Goal: Transaction & Acquisition: Purchase product/service

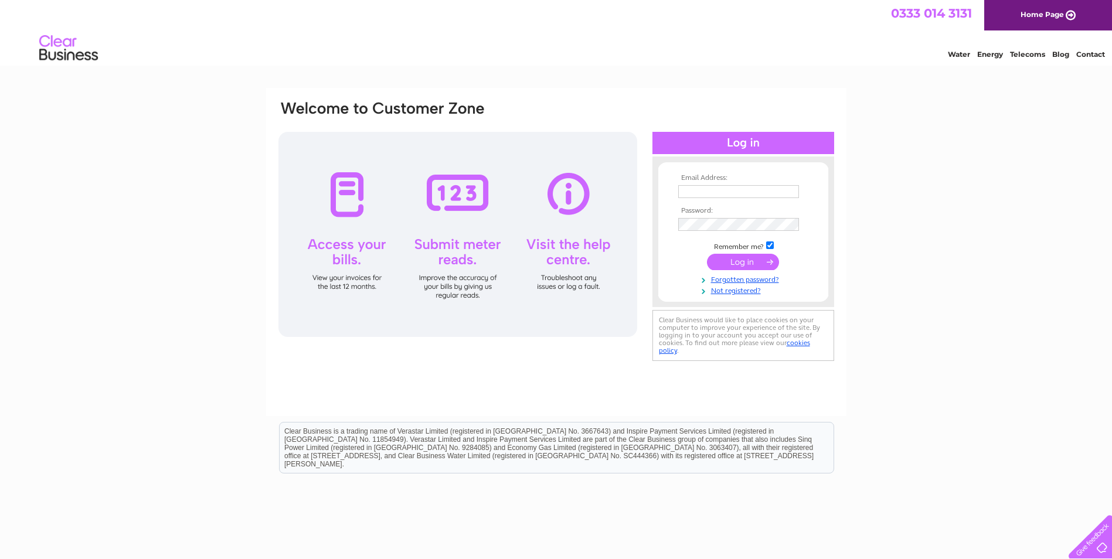
type input "claire@graemehowefencing.co.uk"
click at [725, 257] on input "submit" at bounding box center [743, 262] width 72 height 16
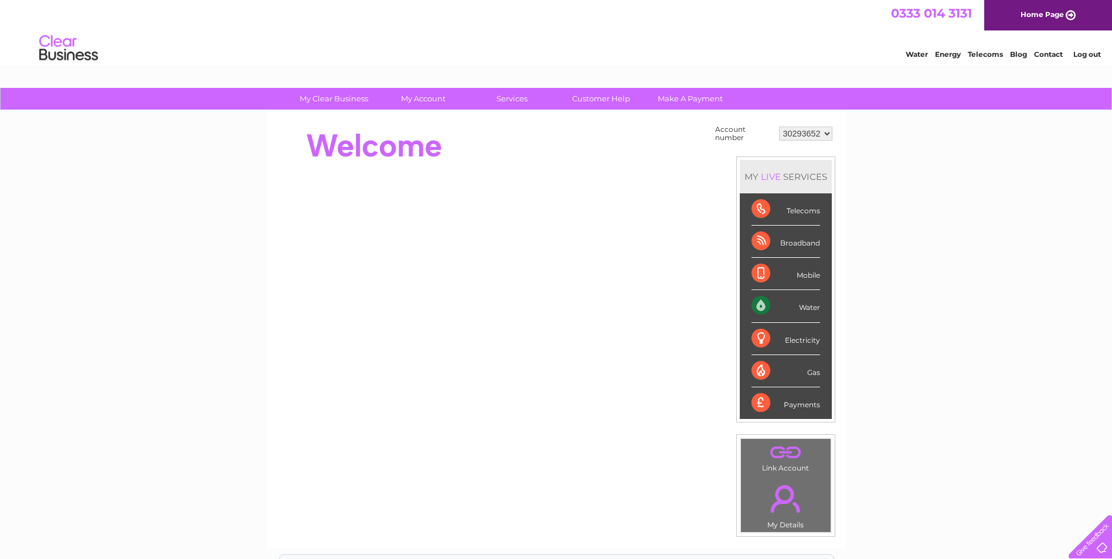
click at [796, 304] on div "Water" at bounding box center [785, 306] width 69 height 32
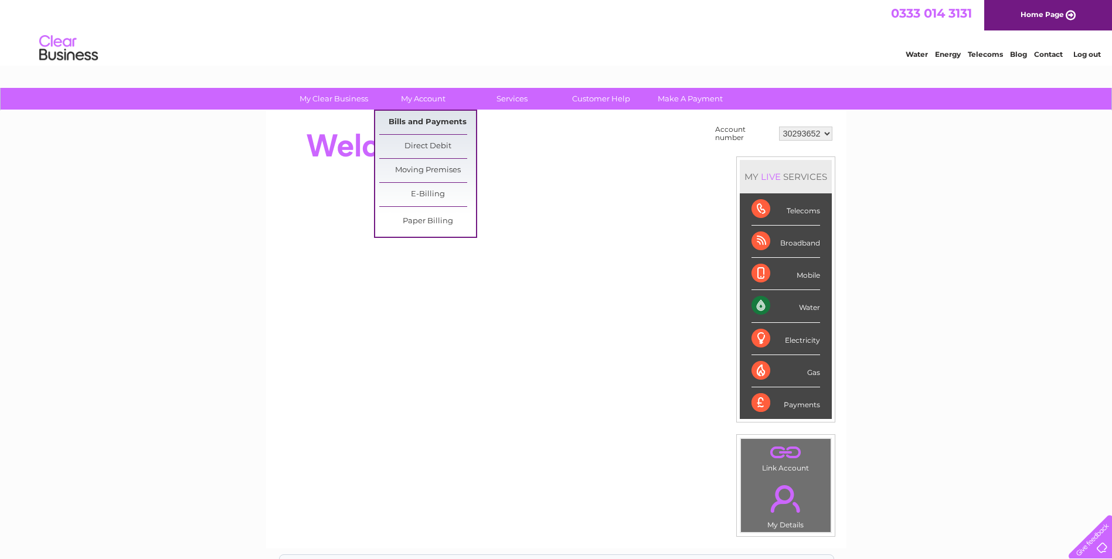
click at [425, 125] on link "Bills and Payments" at bounding box center [427, 122] width 97 height 23
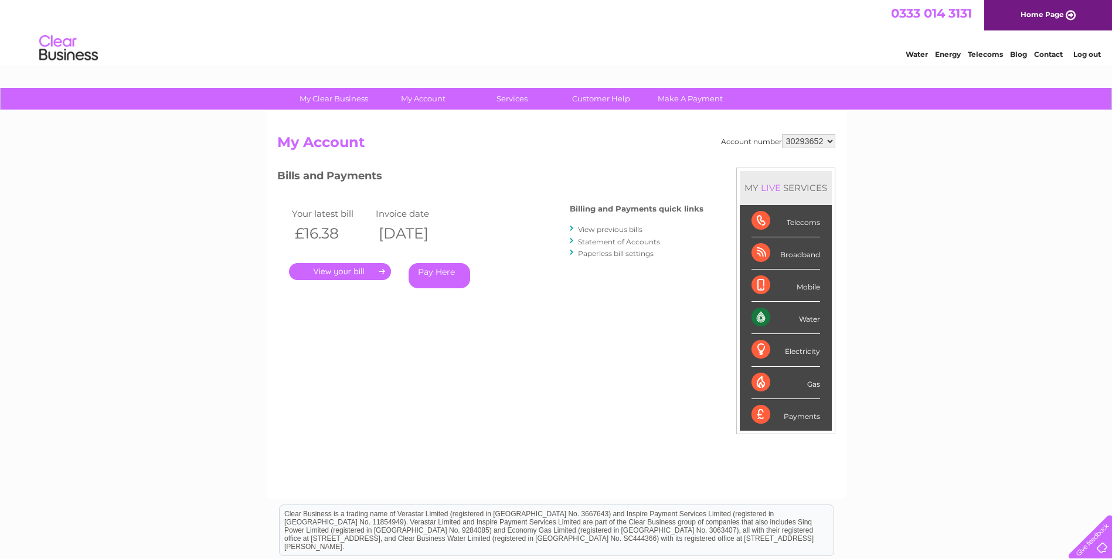
click at [635, 229] on link "View previous bills" at bounding box center [610, 229] width 64 height 9
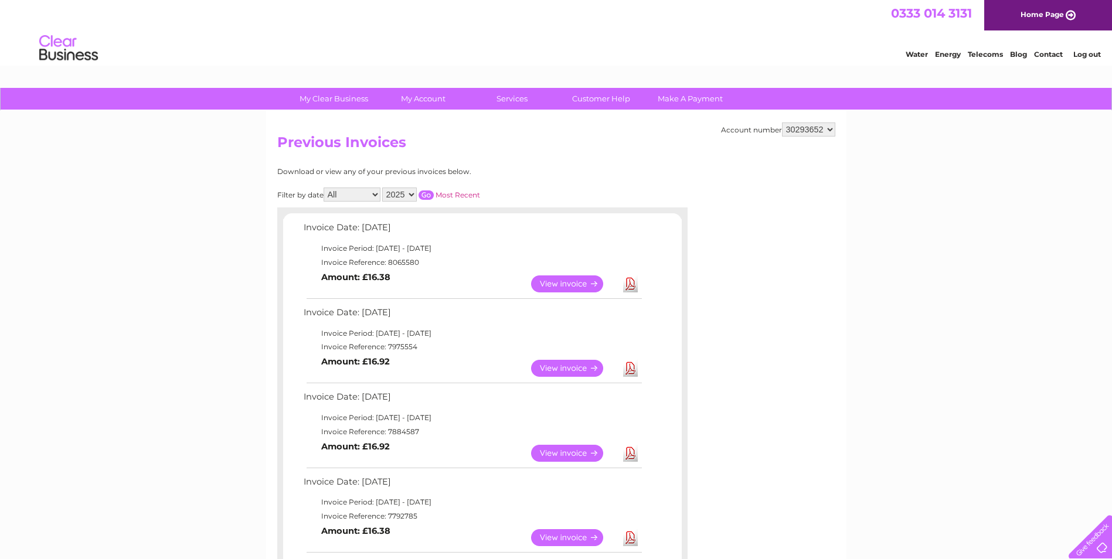
click at [631, 372] on link "Download" at bounding box center [630, 368] width 15 height 17
click at [632, 288] on link "Download" at bounding box center [630, 283] width 15 height 17
click at [344, 279] on b "Amount: £16.38" at bounding box center [355, 277] width 69 height 11
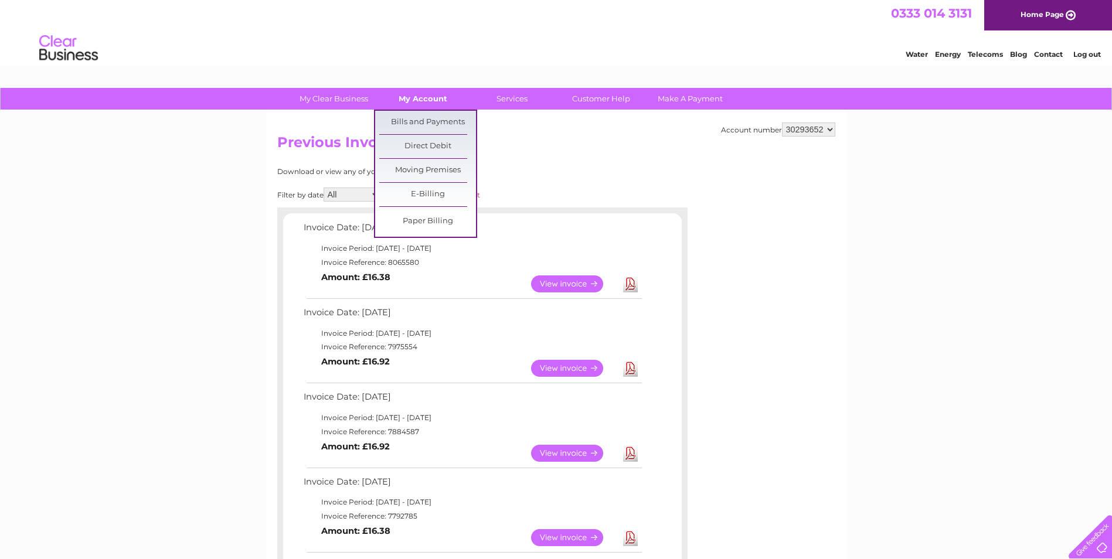
click at [433, 94] on link "My Account" at bounding box center [422, 99] width 97 height 22
click at [430, 114] on link "Bills and Payments" at bounding box center [427, 122] width 97 height 23
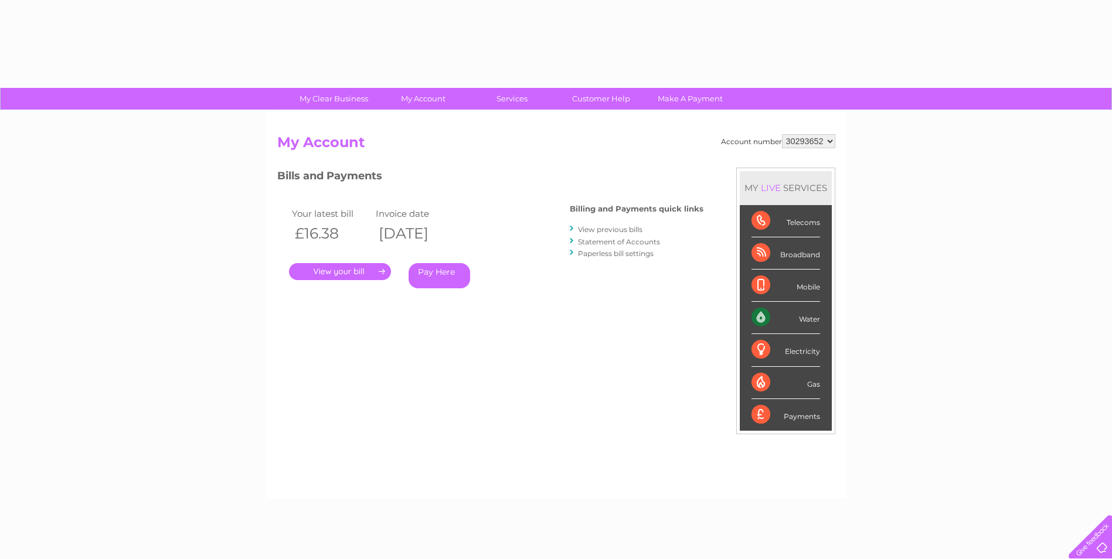
click at [445, 265] on link "Pay Here" at bounding box center [439, 275] width 62 height 25
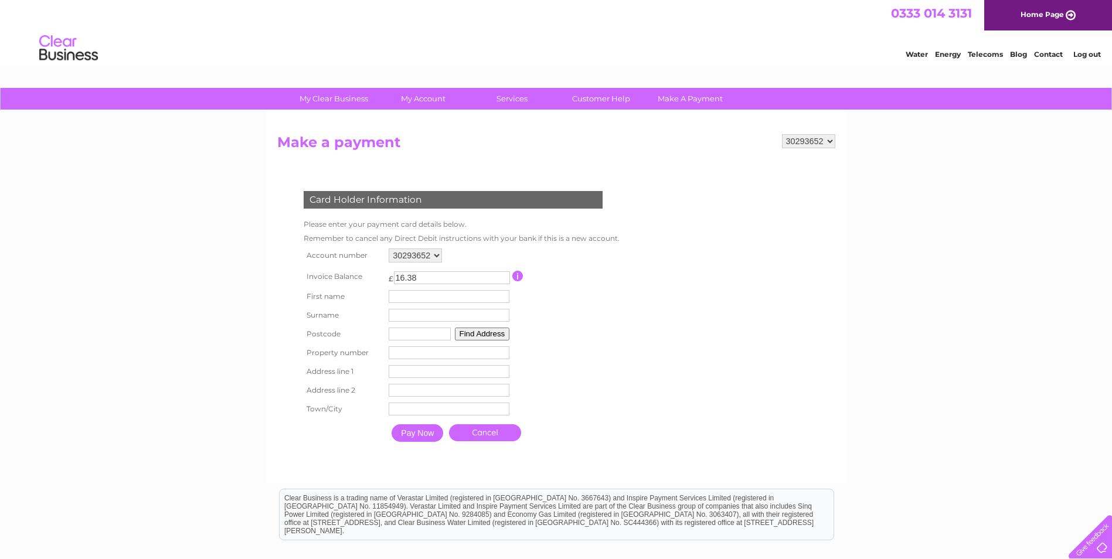
click at [407, 304] on td "First name" at bounding box center [449, 296] width 127 height 19
click at [409, 298] on input "text" at bounding box center [451, 297] width 122 height 14
type input "CLAIRE"
type input "[PERSON_NAME]"
type input "CA2 7NA"
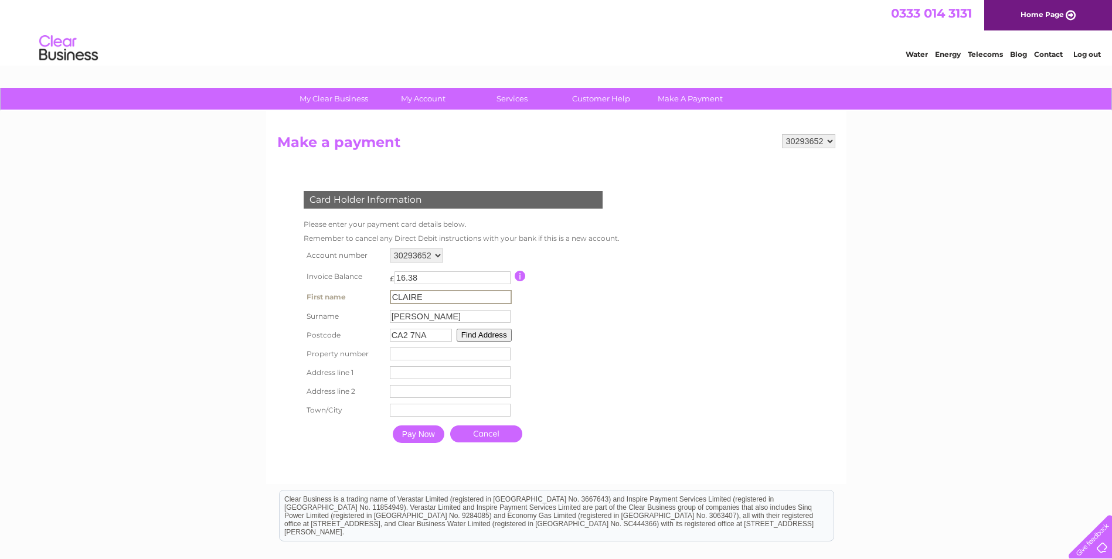
type input "Unit 2"
type input "[GEOGRAPHIC_DATA]"
drag, startPoint x: 400, startPoint y: 312, endPoint x: 335, endPoint y: 306, distance: 65.3
click at [335, 306] on tr "Surname M [PERSON_NAME] Surname" at bounding box center [460, 316] width 319 height 20
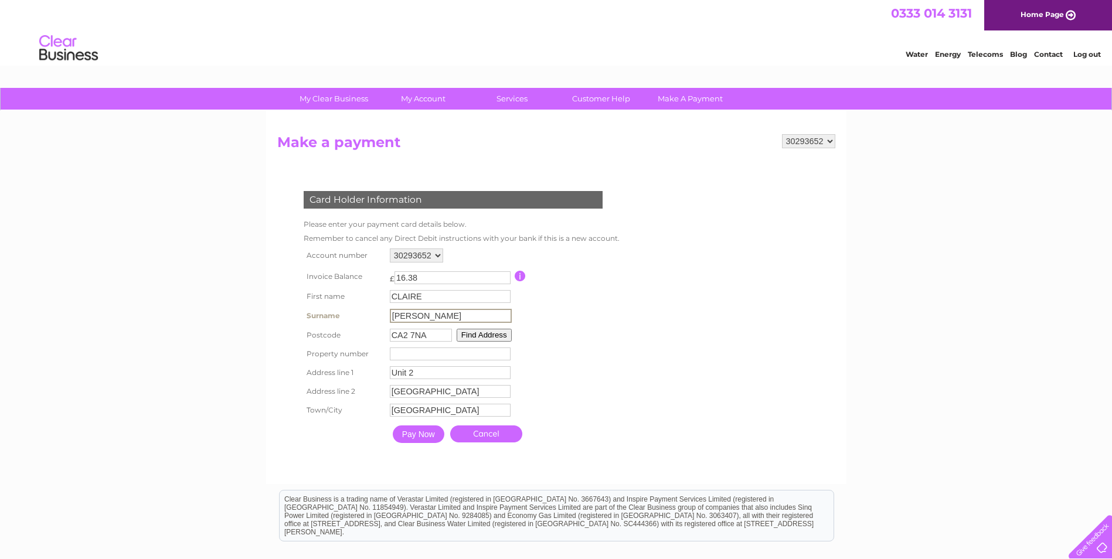
type input "[PERSON_NAME]"
click at [419, 430] on input "Pay Now" at bounding box center [417, 433] width 52 height 18
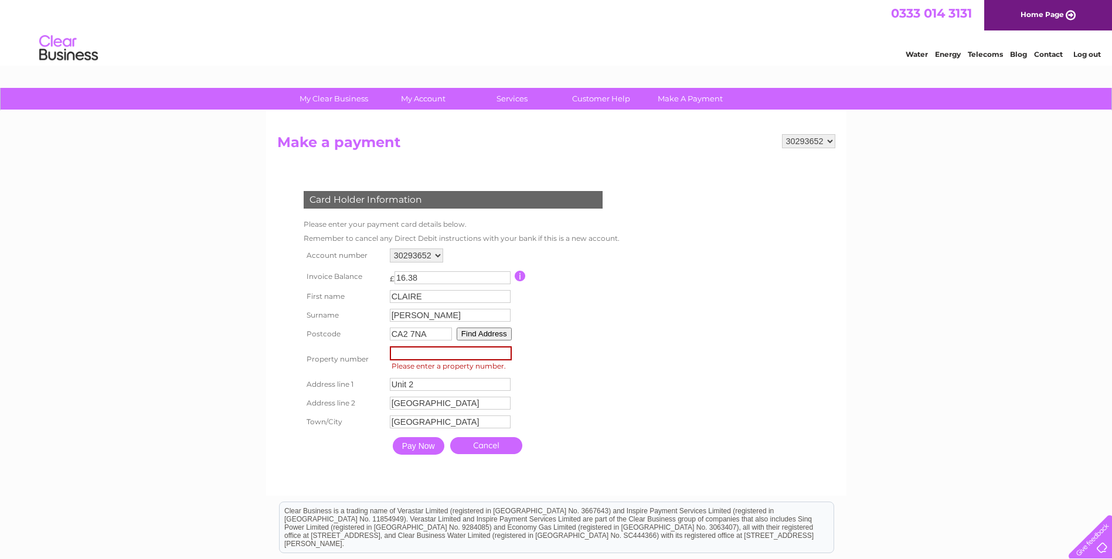
click at [401, 355] on input "number" at bounding box center [451, 353] width 122 height 14
type input "2"
drag, startPoint x: 457, startPoint y: 405, endPoint x: 301, endPoint y: 405, distance: 155.9
click at [292, 405] on div "Card Holder Information Please enter your payment card details below. Remember …" at bounding box center [455, 319] width 356 height 281
paste input "[GEOGRAPHIC_DATA]"
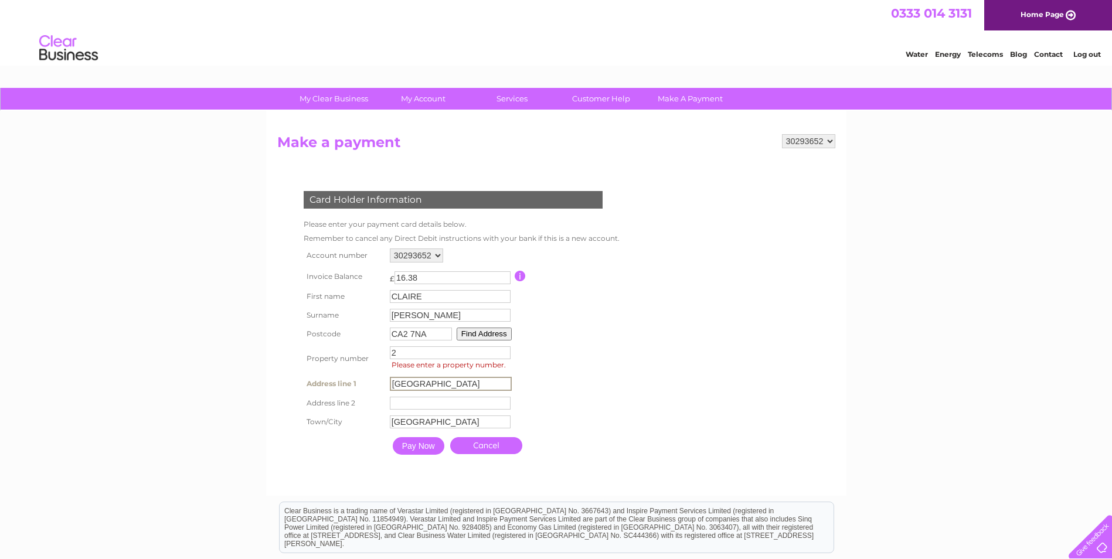
type input "[GEOGRAPHIC_DATA]"
click at [419, 446] on input "Pay Now" at bounding box center [419, 446] width 52 height 18
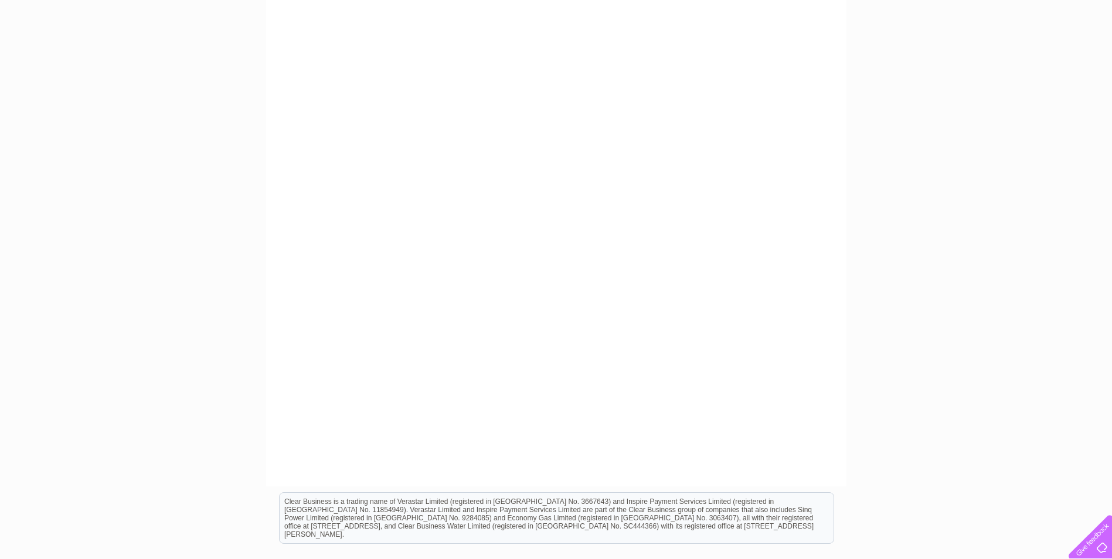
scroll to position [183, 0]
